Goal: Task Accomplishment & Management: Complete application form

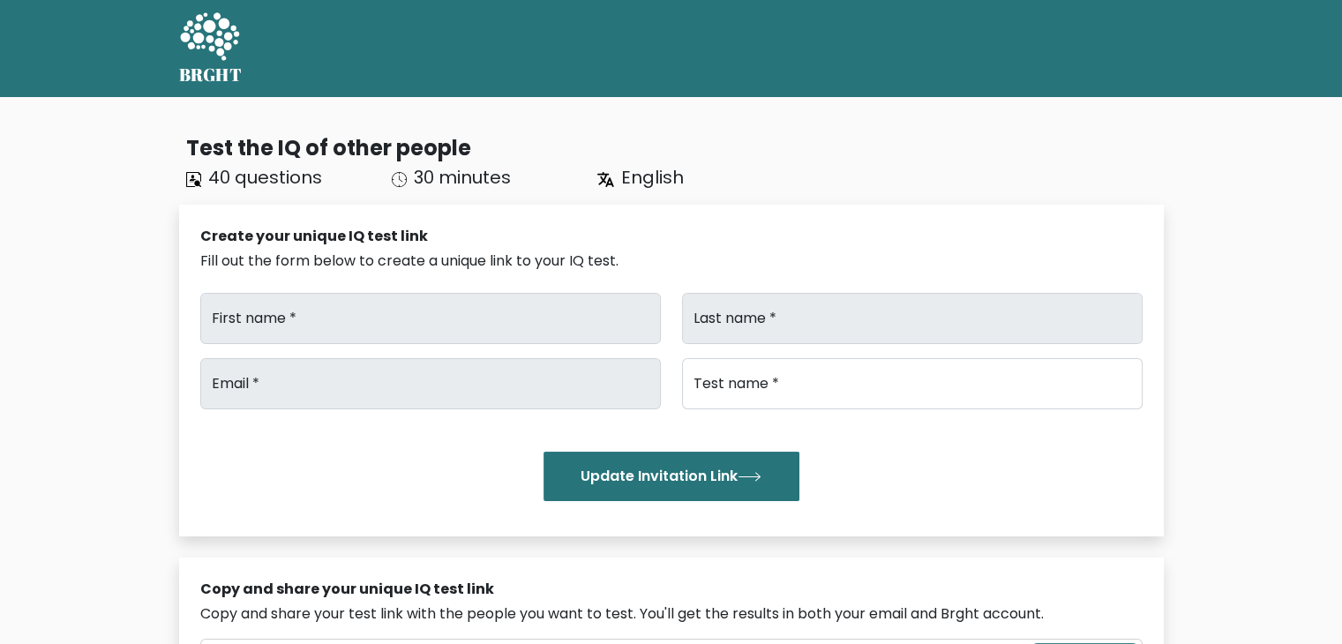
type input "Print"
type input "Volt"
type input "[EMAIL_ADDRESS][DOMAIN_NAME]"
type input "IQTest"
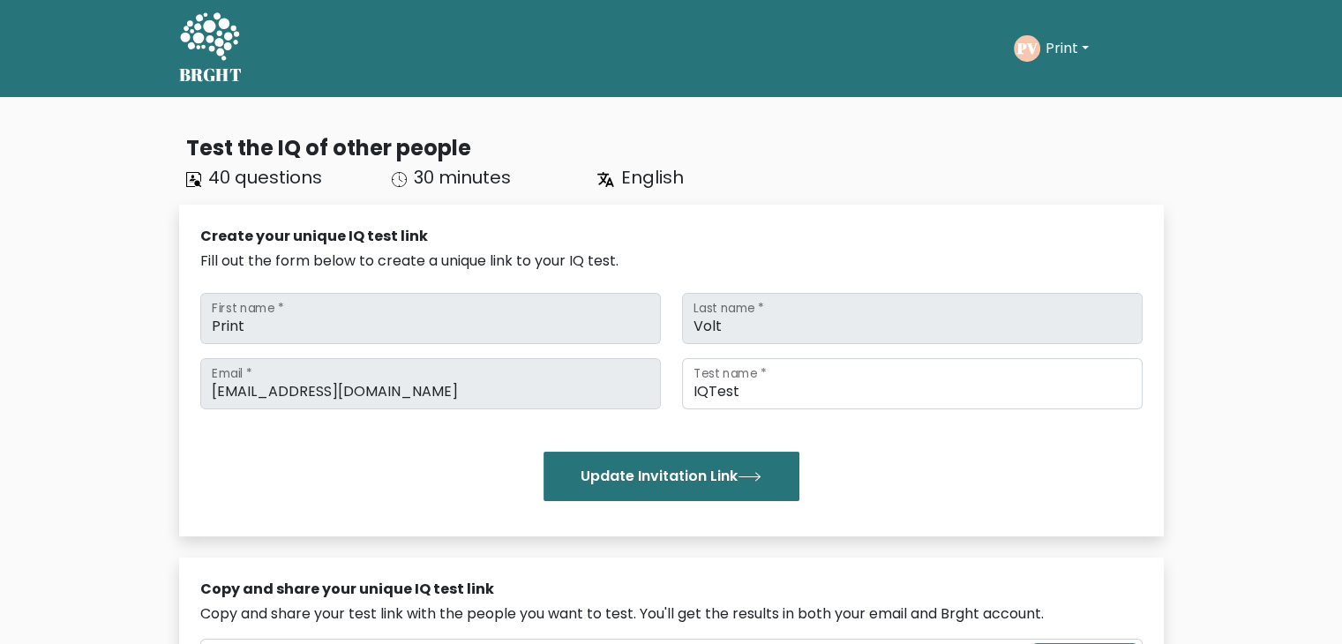
scroll to position [1753, 0]
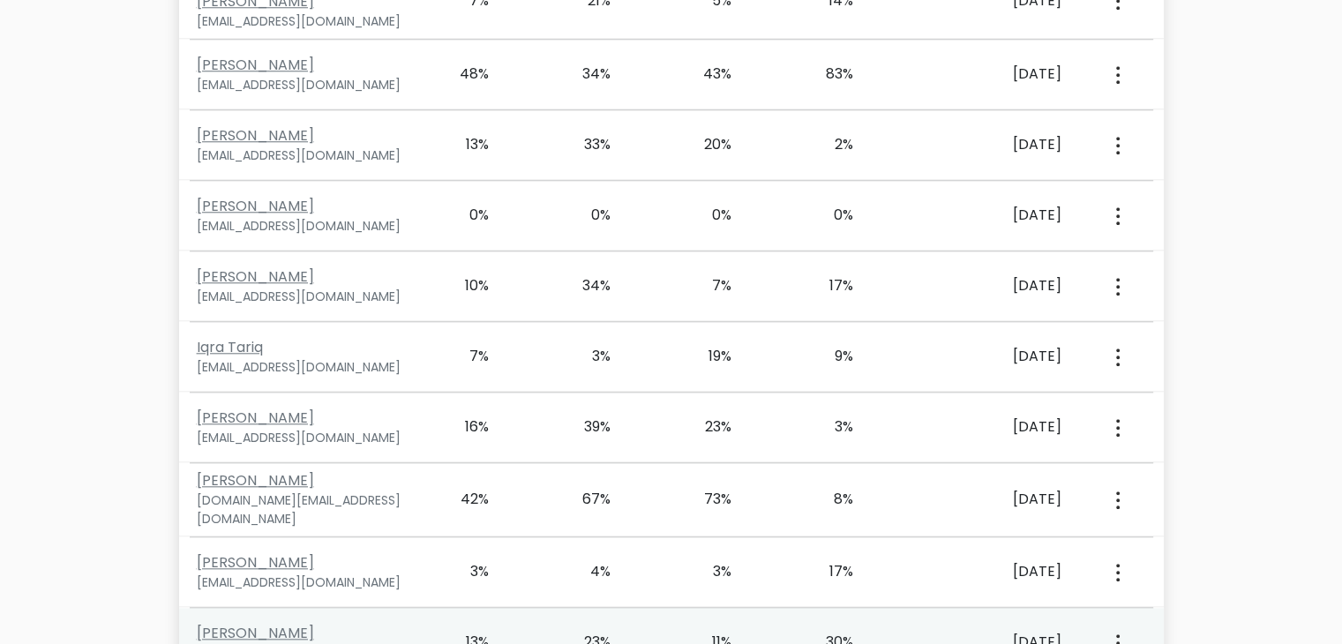
drag, startPoint x: 1035, startPoint y: 572, endPoint x: 1034, endPoint y: 582, distance: 9.9
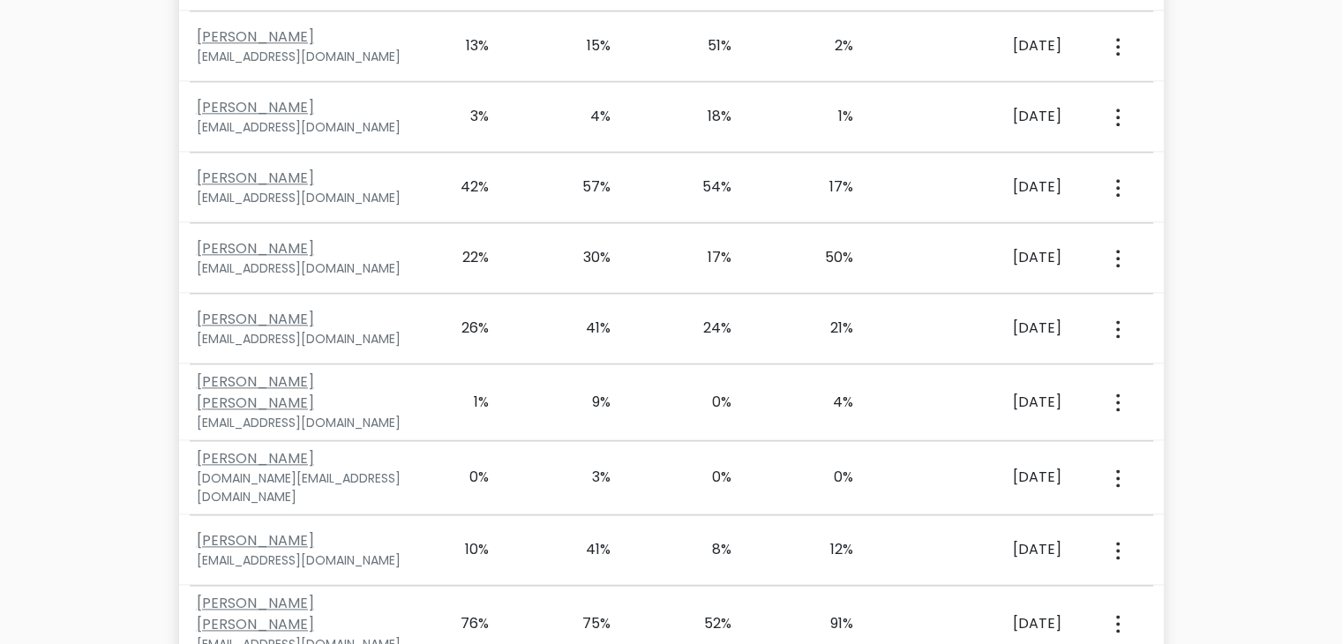
scroll to position [14684, 0]
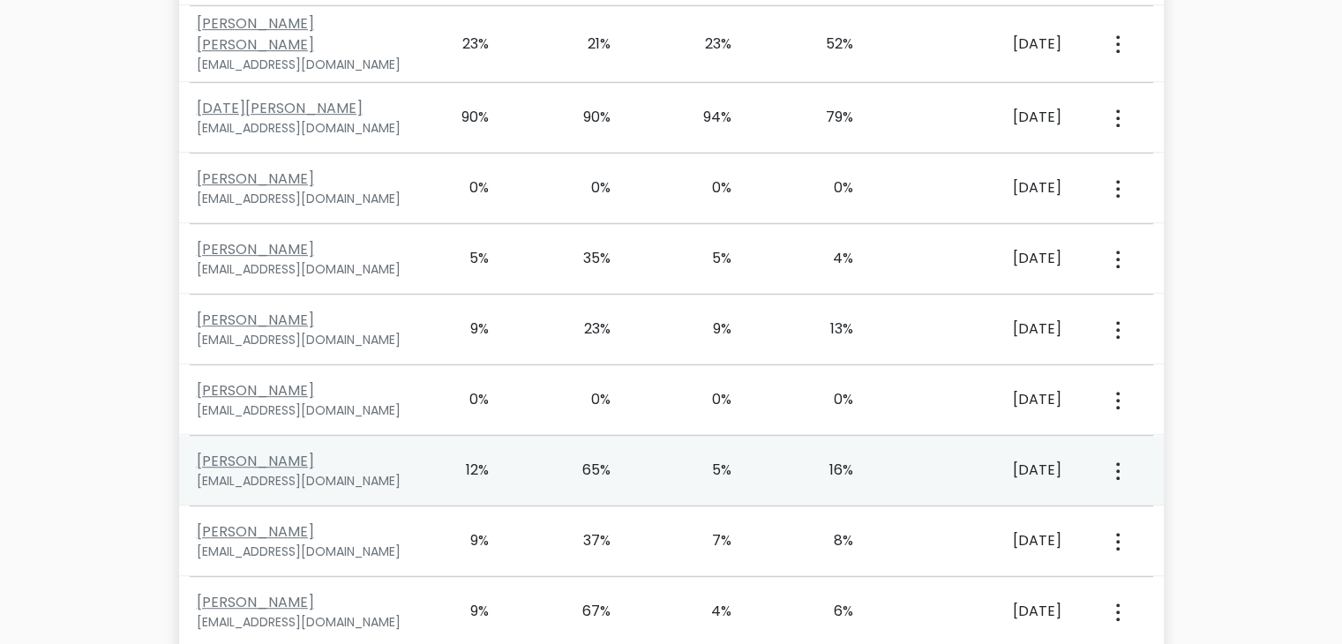
scroll to position [7638, 0]
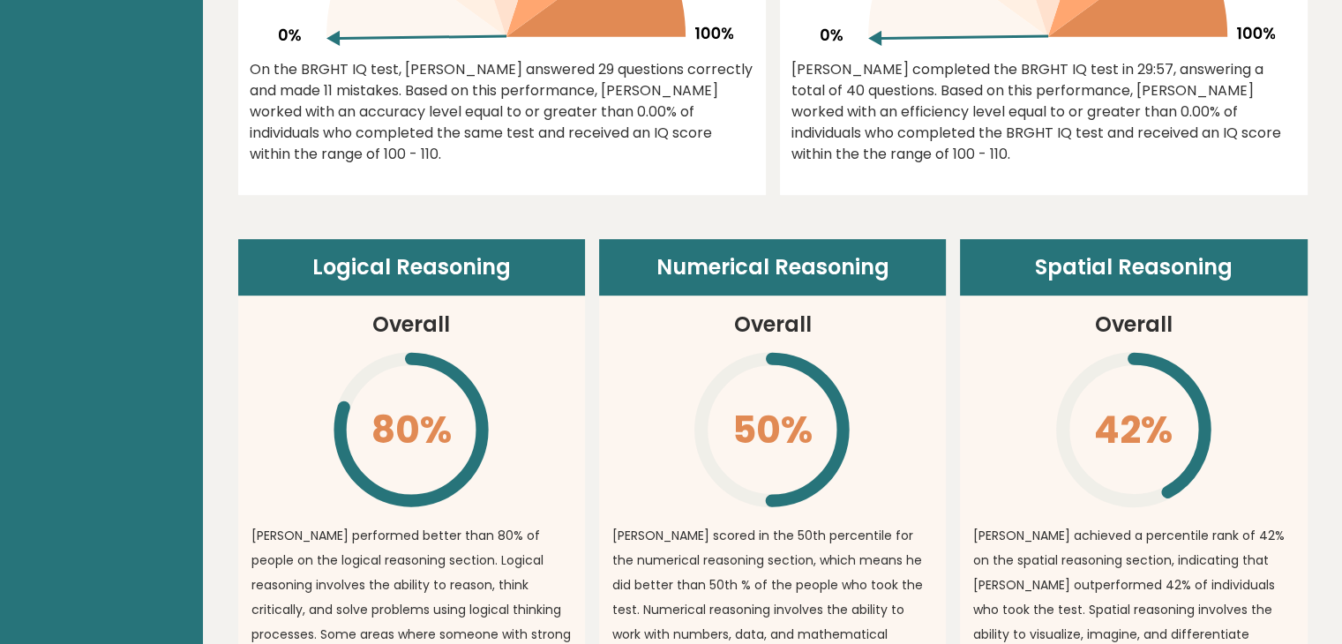
scroll to position [850, 0]
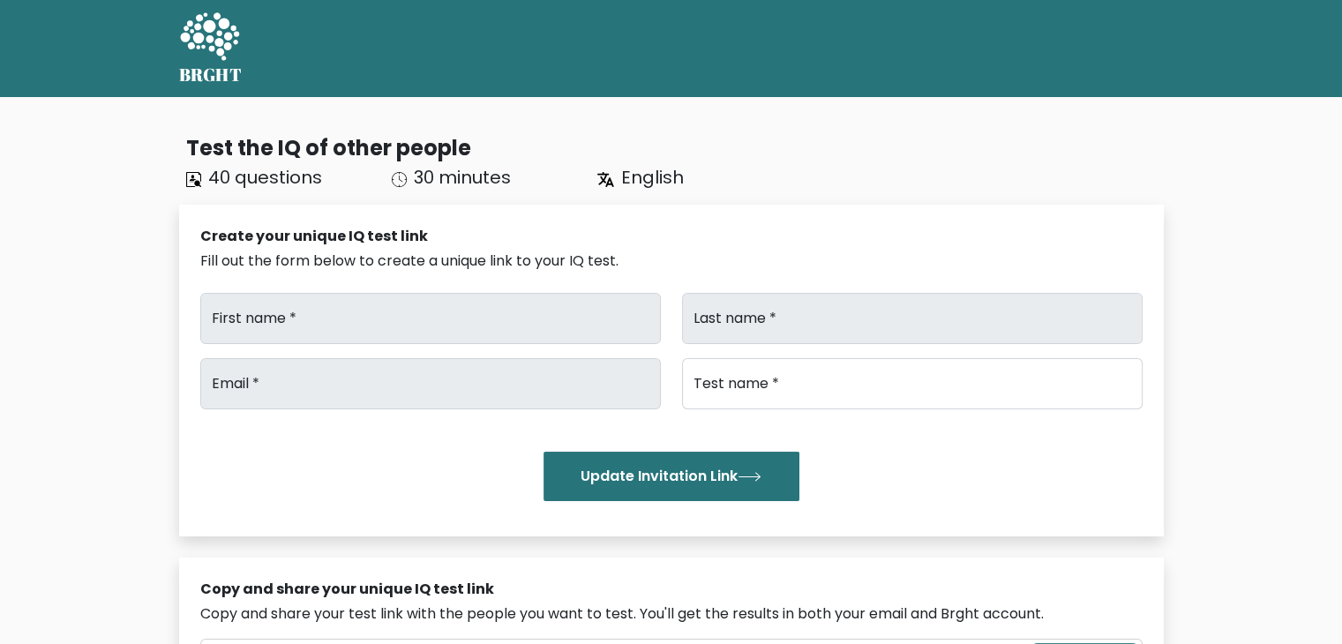
type input "Print"
type input "Volt"
type input "[EMAIL_ADDRESS][DOMAIN_NAME]"
type input "IQTest"
